Goal: Communication & Community: Participate in discussion

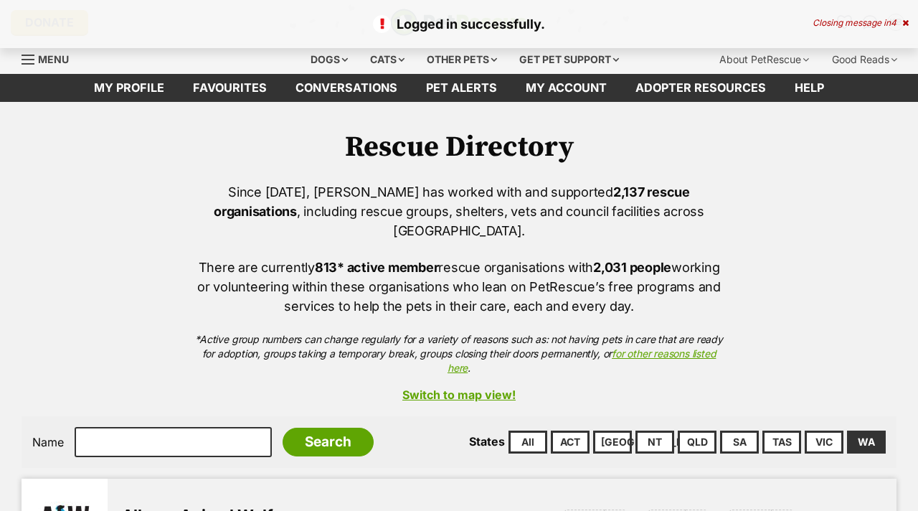
click at [786, 183] on div "Since 2004, PetRescue has worked with and supported 2,137 rescue organisations …" at bounding box center [459, 278] width 875 height 193
click at [344, 91] on link "Conversations" at bounding box center [346, 88] width 131 height 28
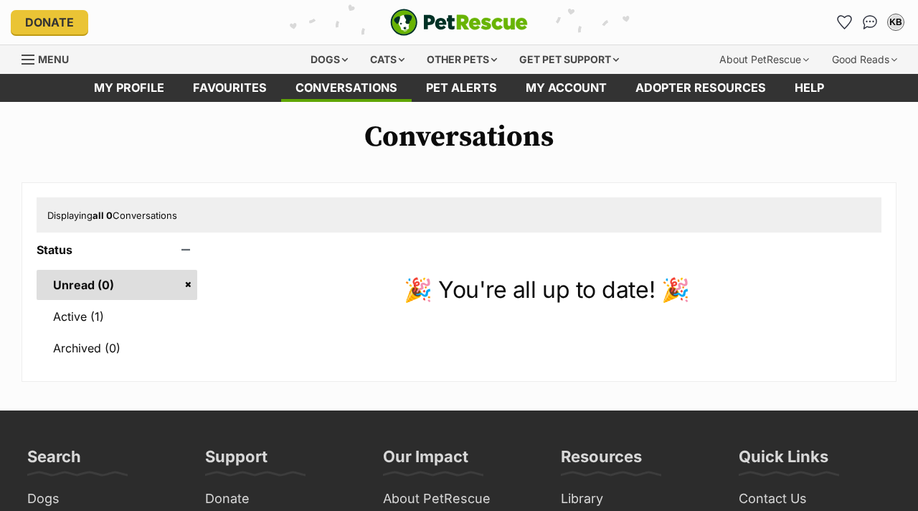
click at [490, 240] on div "Displaying all 0 Conversations Status Unread (0) Active (1) Archived (0) 🎉 You'…" at bounding box center [459, 281] width 875 height 199
click at [148, 311] on link "Active (1)" at bounding box center [117, 316] width 161 height 30
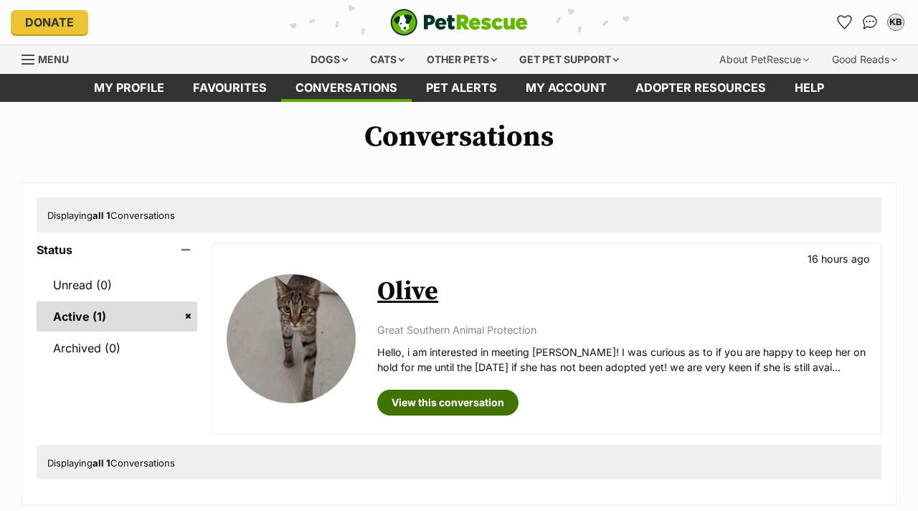
click at [499, 412] on link "View this conversation" at bounding box center [447, 403] width 141 height 26
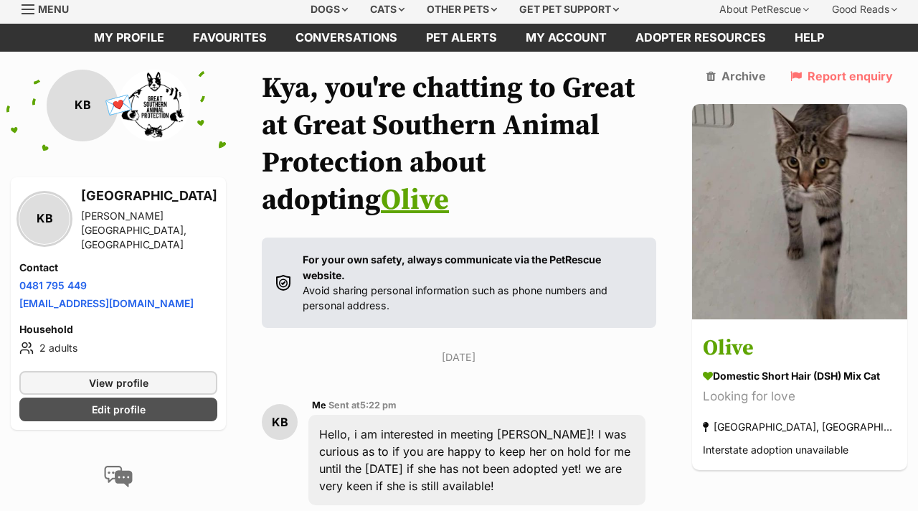
scroll to position [44, 0]
